Goal: Information Seeking & Learning: Check status

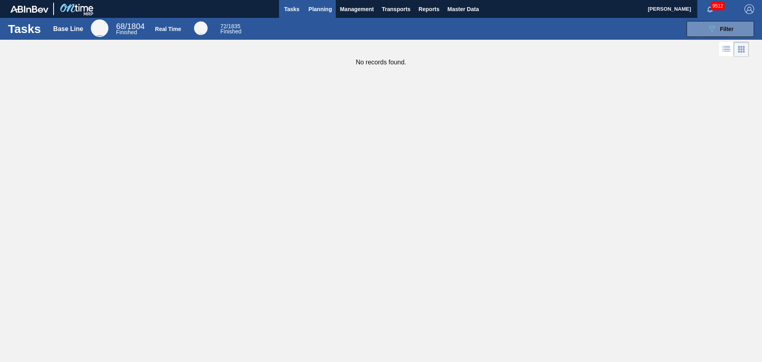
click at [312, 13] on span "Planning" at bounding box center [319, 9] width 23 height 10
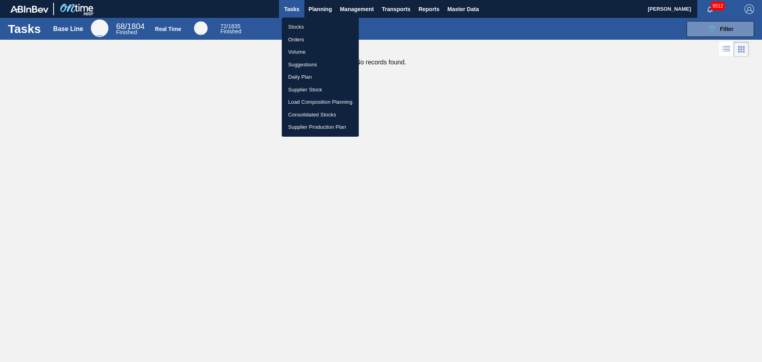
click at [303, 32] on li "Stocks" at bounding box center [320, 27] width 77 height 13
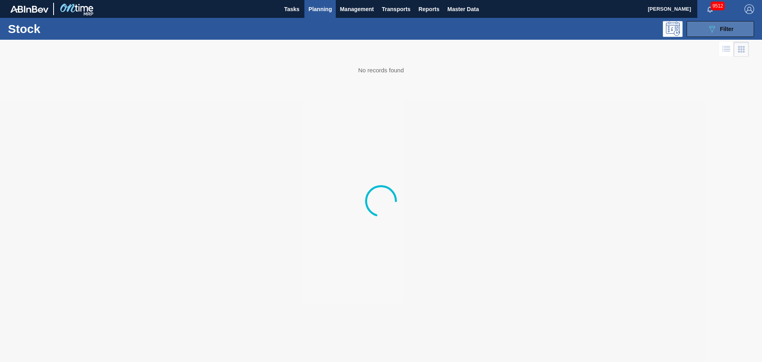
click at [717, 33] on div "089F7B8B-B2A5-4AFE-B5C0-19BA573D28AC Filter" at bounding box center [720, 29] width 26 height 10
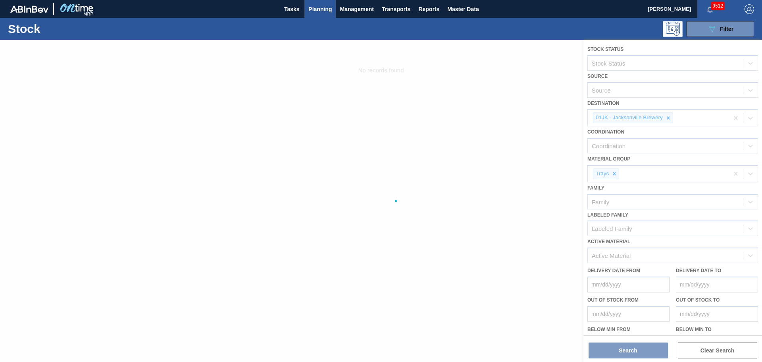
click at [669, 121] on div at bounding box center [381, 201] width 762 height 322
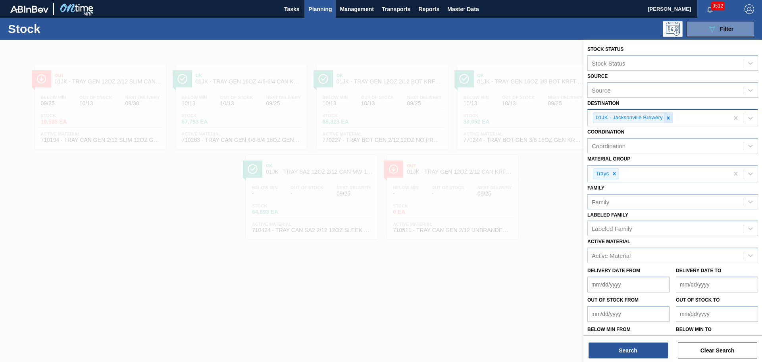
click at [669, 119] on icon at bounding box center [669, 118] width 6 height 6
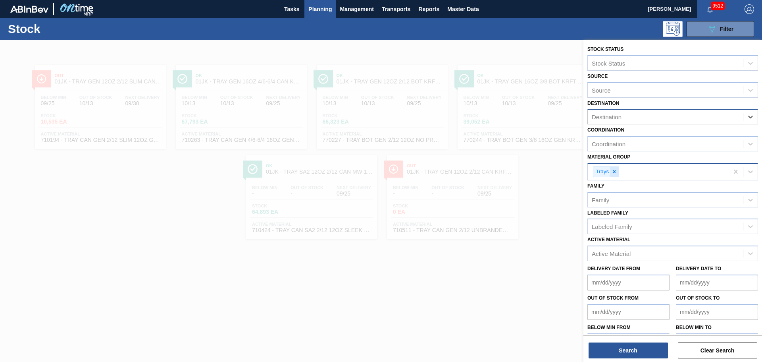
click at [612, 171] on icon at bounding box center [615, 172] width 6 height 6
click at [621, 248] on div "Active Material" at bounding box center [611, 251] width 39 height 7
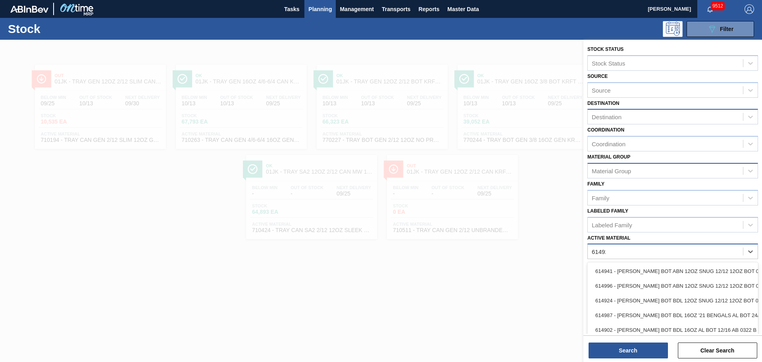
type Material "614921"
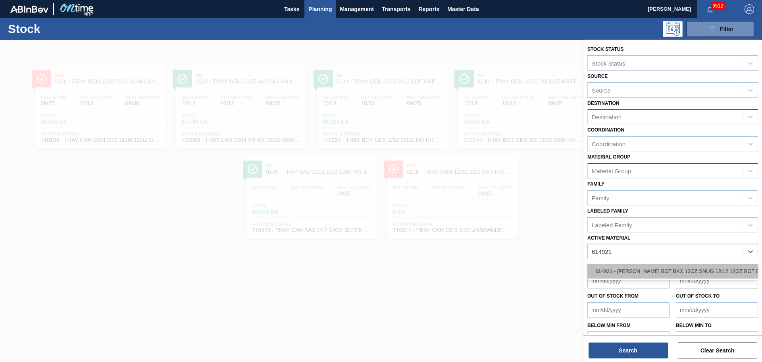
click at [631, 268] on div "614921 - [PERSON_NAME] BOT BKX 12OZ SNUG 12/12 12OZ BOT 05" at bounding box center [672, 271] width 171 height 15
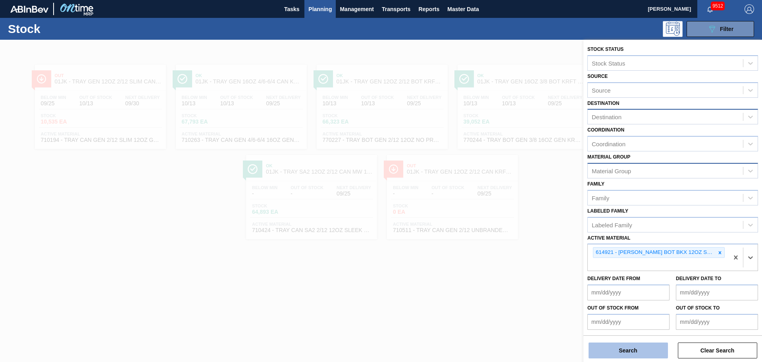
click at [618, 349] on button "Search" at bounding box center [628, 350] width 79 height 16
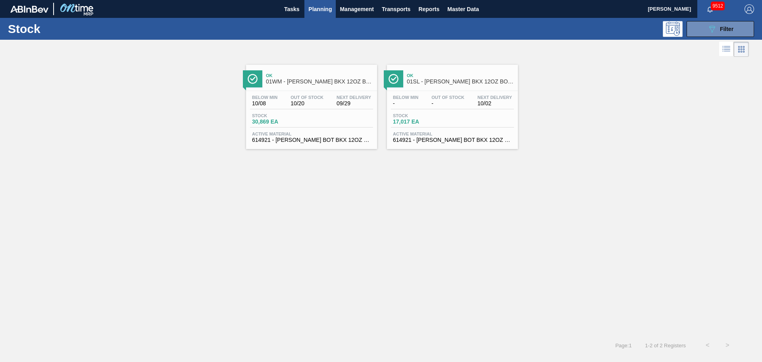
click at [319, 79] on span "01WM - [PERSON_NAME] BKX 12OZ BOT SNUG 12/12 12OZ BOT SNUG" at bounding box center [319, 82] width 107 height 6
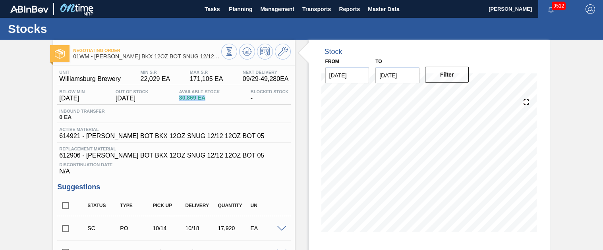
drag, startPoint x: 209, startPoint y: 99, endPoint x: 167, endPoint y: 99, distance: 41.7
click at [167, 99] on div "Below Min 10/08/2025 Out Of Stock 10/20/2025 Available Stock 30,869 EA Blocked …" at bounding box center [173, 96] width 233 height 15
click at [220, 179] on div "Unit Williamsburg Brewery MIN S.P. 22,029 EA MAX S.P. 171,105 EA Next Delivery …" at bounding box center [173, 243] width 241 height 354
drag, startPoint x: 181, startPoint y: 97, endPoint x: 206, endPoint y: 98, distance: 25.0
click at [206, 98] on span "30,869 EA" at bounding box center [199, 98] width 41 height 6
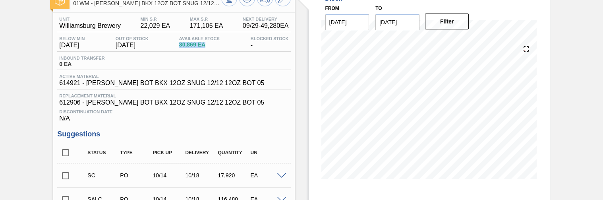
scroll to position [40, 0]
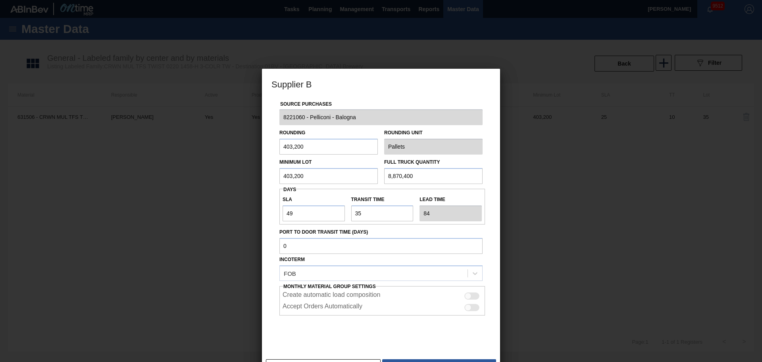
scroll to position [15, 0]
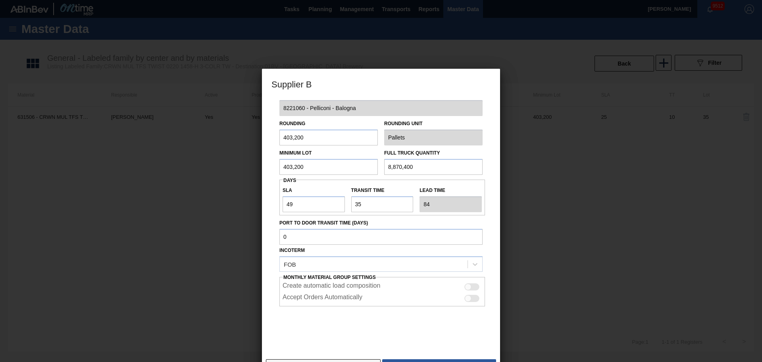
click at [316, 359] on button "Cancel" at bounding box center [323, 367] width 115 height 16
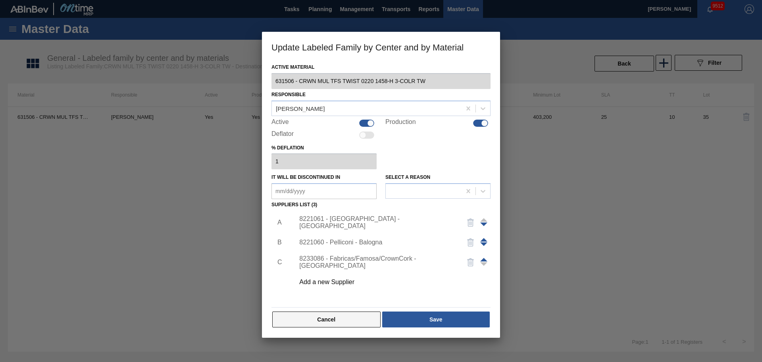
click at [323, 319] on button "Cancel" at bounding box center [326, 319] width 108 height 16
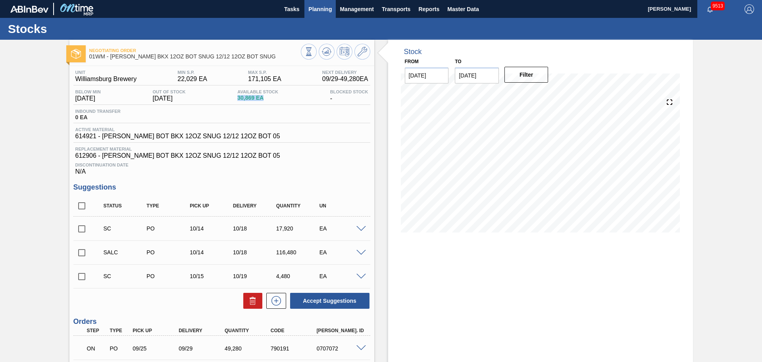
click at [318, 12] on span "Planning" at bounding box center [319, 9] width 23 height 10
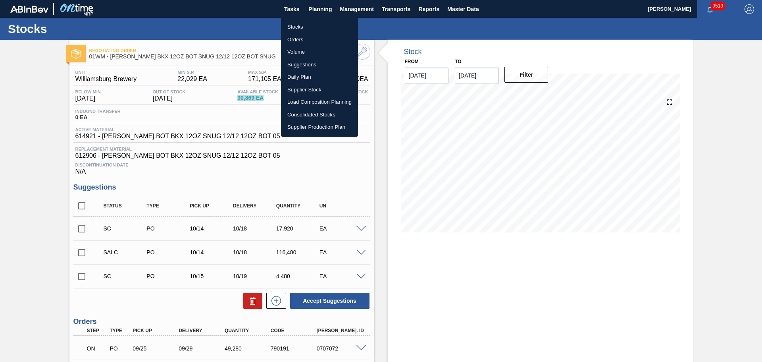
click at [310, 27] on li "Stocks" at bounding box center [319, 27] width 77 height 13
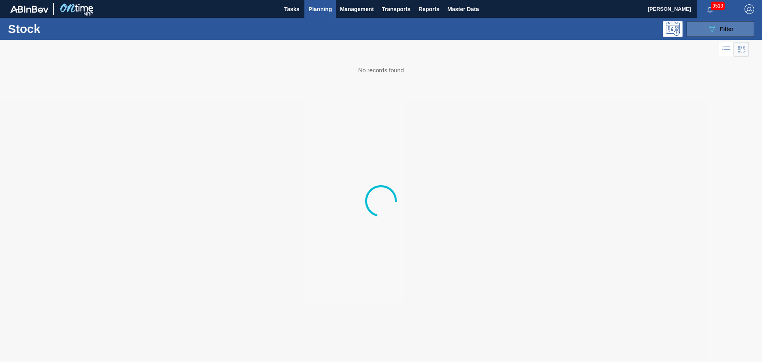
drag, startPoint x: 698, startPoint y: 29, endPoint x: 698, endPoint y: 34, distance: 5.2
click at [602, 29] on button "089F7B8B-B2A5-4AFE-B5C0-19BA573D28AC Filter" at bounding box center [720, 29] width 67 height 16
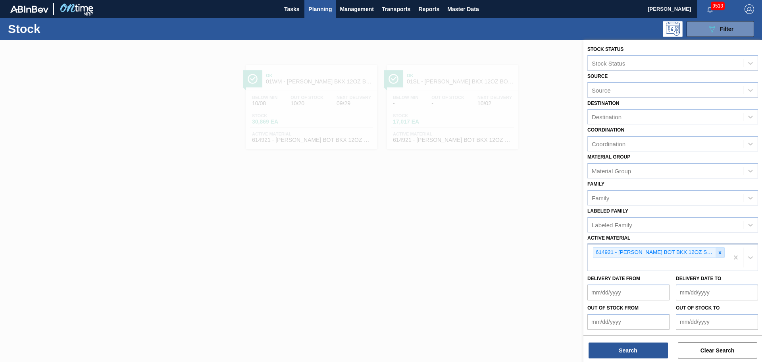
click at [602, 199] on div at bounding box center [720, 252] width 9 height 10
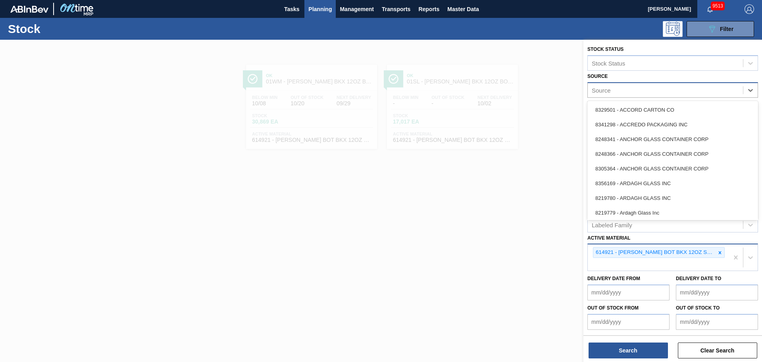
click at [602, 88] on div "Source" at bounding box center [665, 90] width 155 height 12
click at [579, 86] on div at bounding box center [381, 221] width 762 height 362
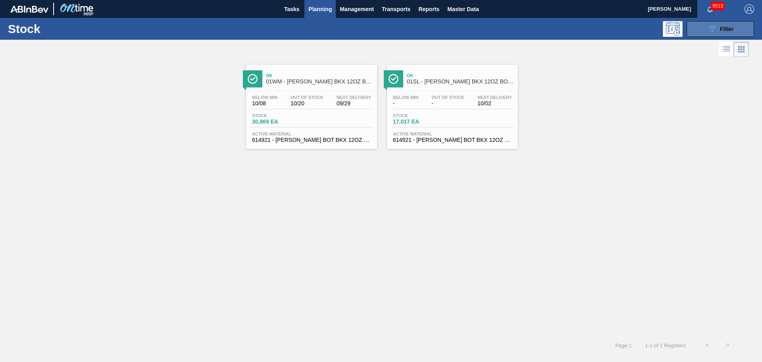
click at [602, 29] on button "089F7B8B-B2A5-4AFE-B5C0-19BA573D28AC Filter" at bounding box center [720, 29] width 67 height 16
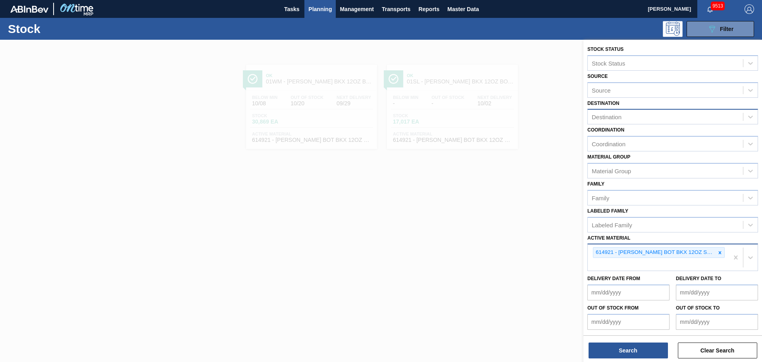
click at [602, 119] on div "Destination" at bounding box center [665, 117] width 155 height 12
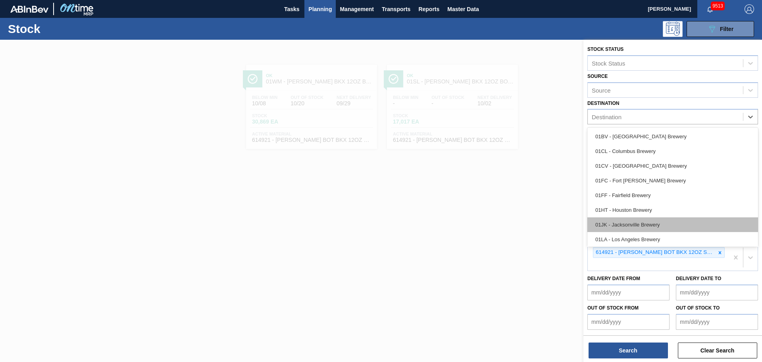
click at [602, 199] on div "01JK - Jacksonville Brewery" at bounding box center [672, 224] width 171 height 15
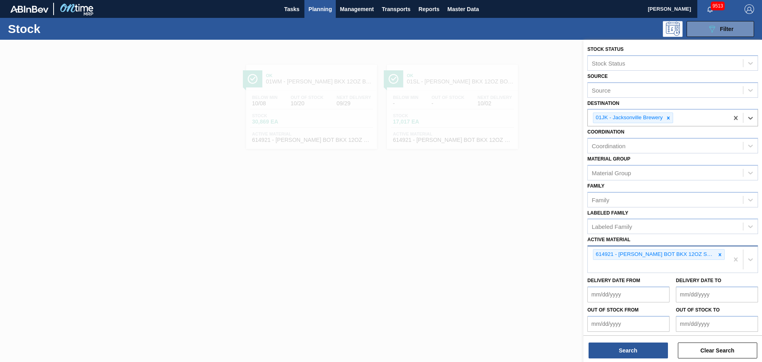
click at [602, 199] on div "614921 - [PERSON_NAME] BOT BKX 12OZ SNUG 12/12 12OZ BOT 05" at bounding box center [658, 259] width 141 height 26
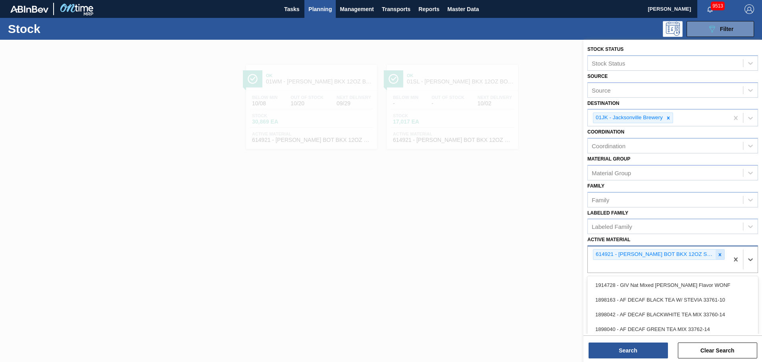
click at [602, 199] on div at bounding box center [720, 254] width 9 height 10
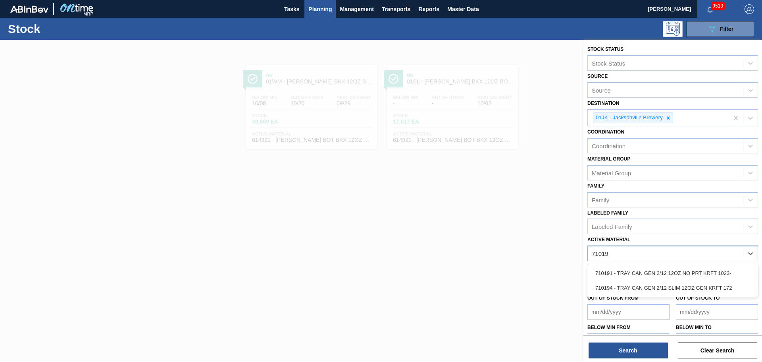
type Material "710194"
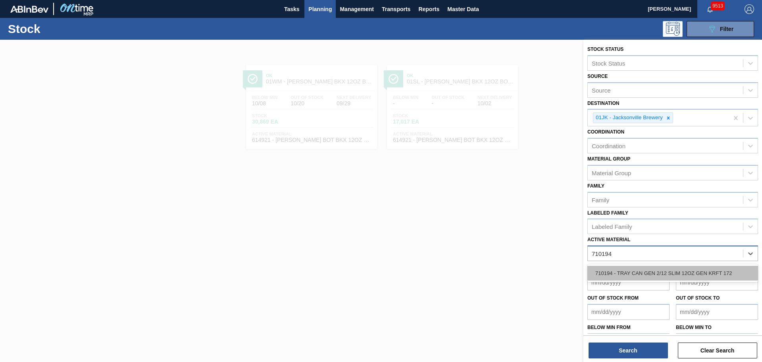
click at [602, 199] on div "710194 - TRAY CAN GEN 2/12 SLIM 12OZ GEN KRFT 172" at bounding box center [672, 273] width 171 height 15
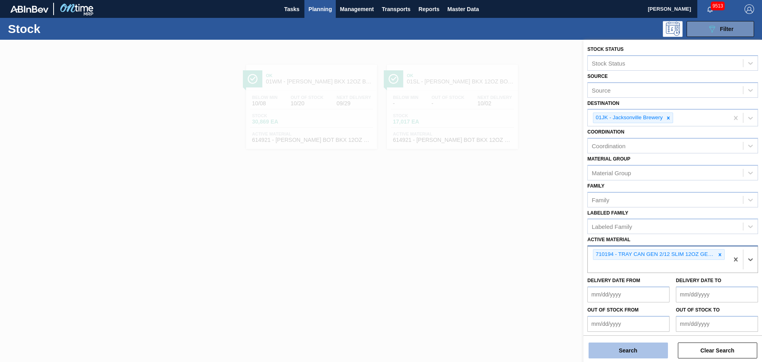
click at [602, 199] on button "Search" at bounding box center [628, 350] width 79 height 16
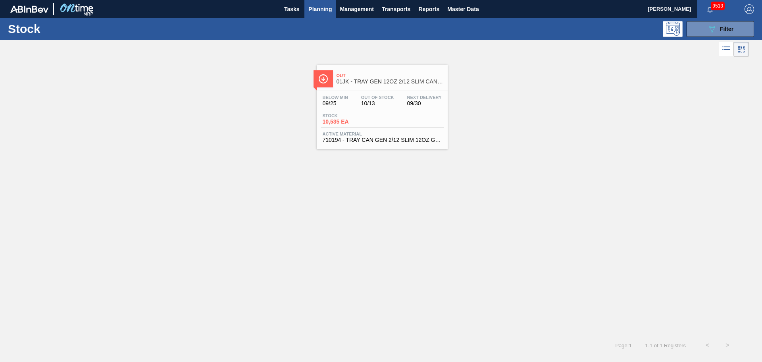
click at [325, 86] on div at bounding box center [323, 78] width 19 height 17
